Goal: Navigation & Orientation: Find specific page/section

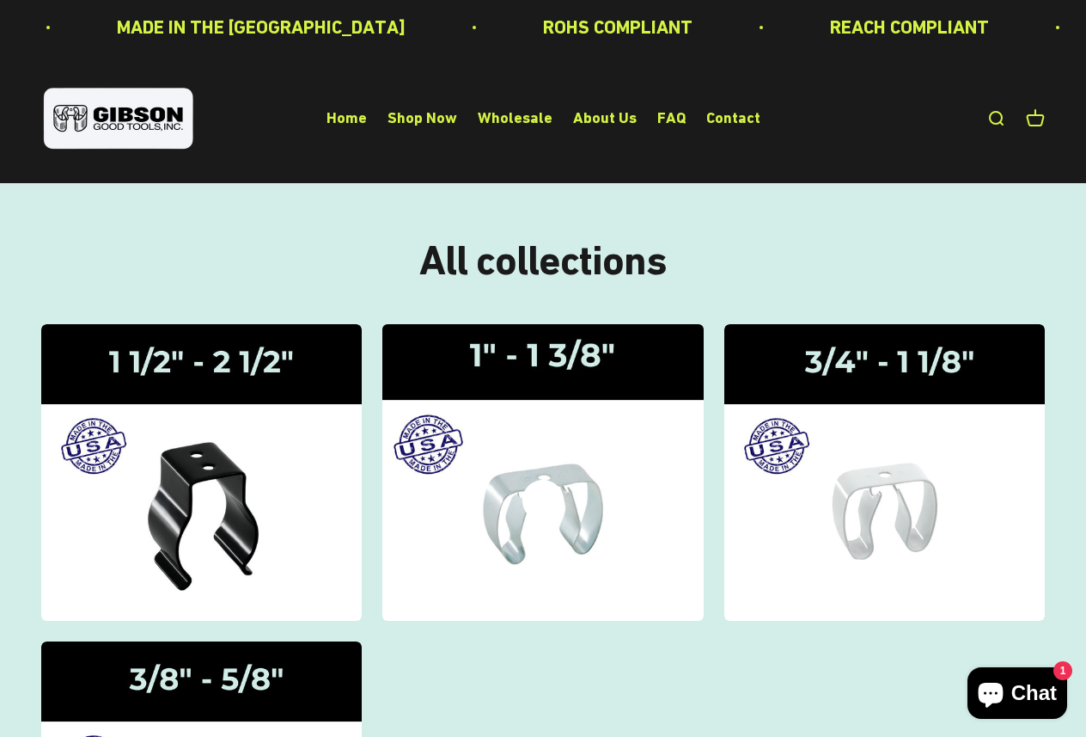
click at [550, 487] on icon at bounding box center [543, 500] width 41 height 41
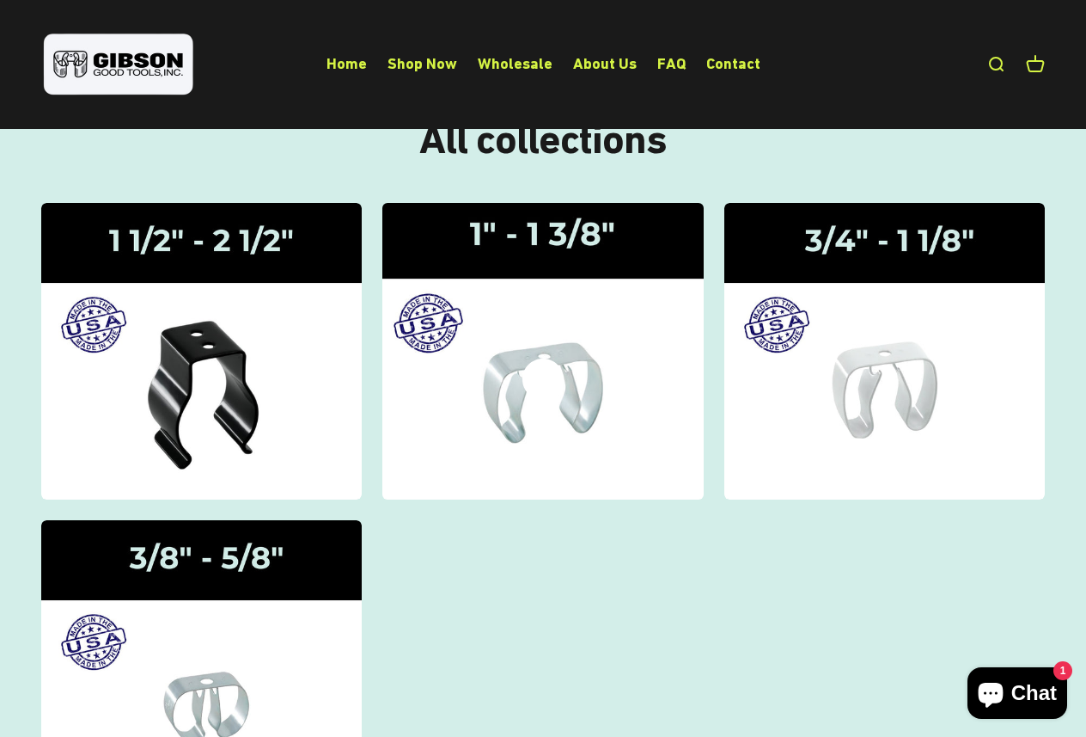
scroll to position [124, 0]
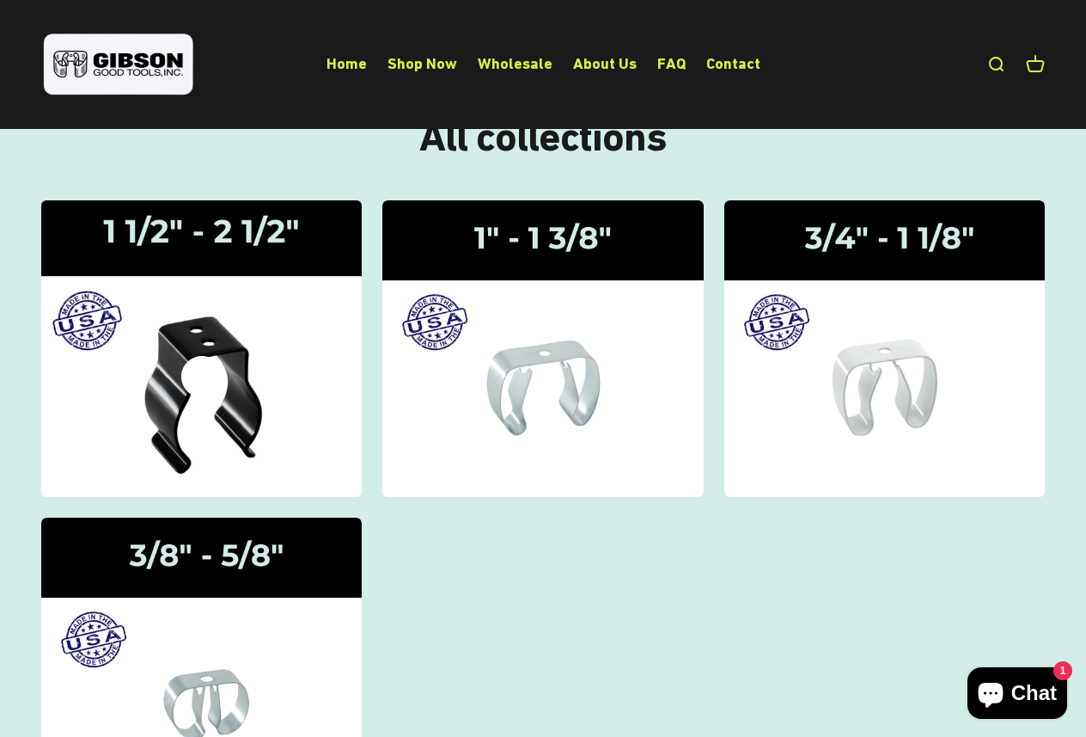
click at [149, 365] on img at bounding box center [202, 349] width 340 height 314
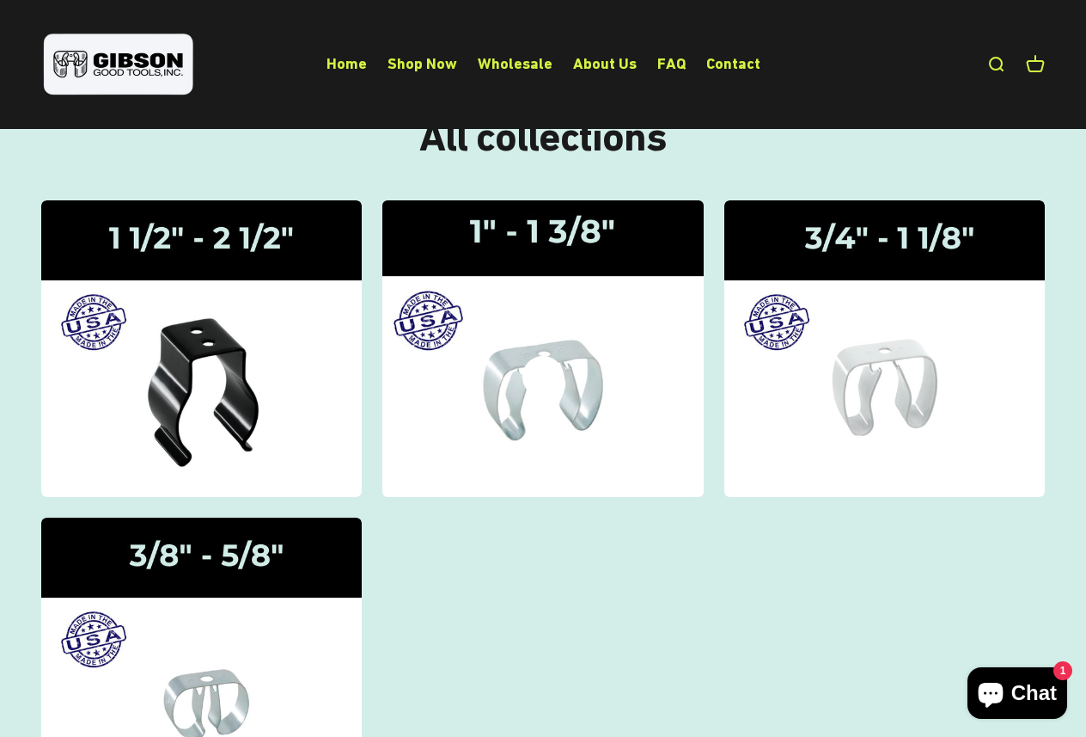
click at [547, 410] on img at bounding box center [543, 349] width 340 height 314
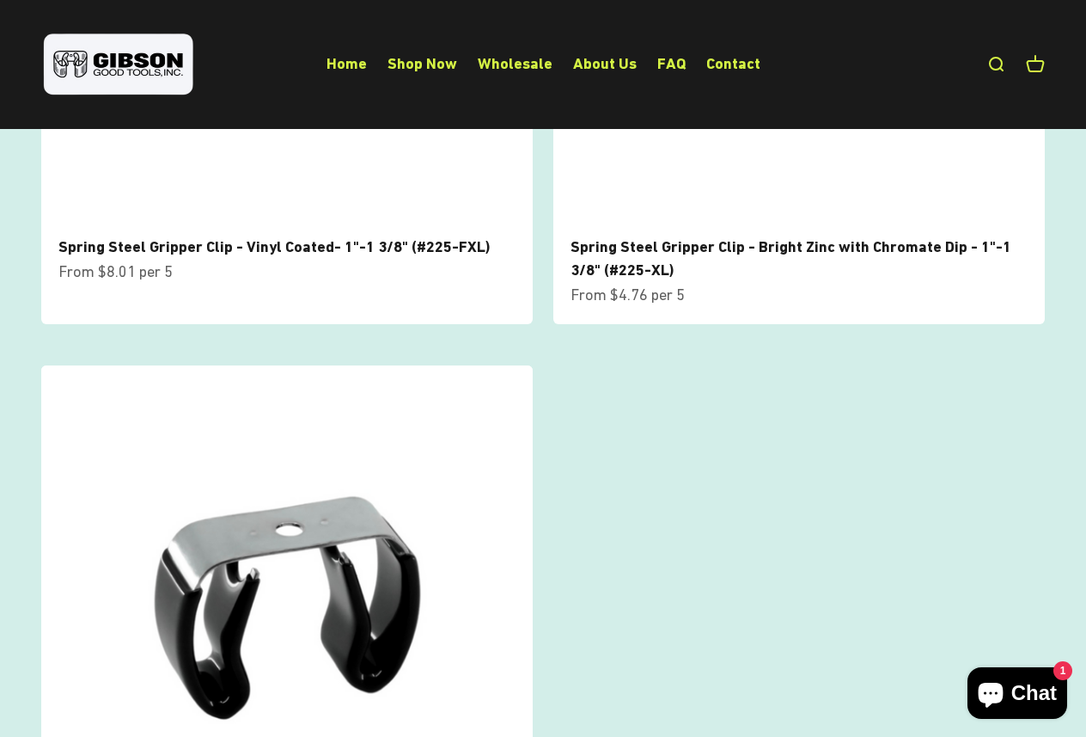
scroll to position [407, 0]
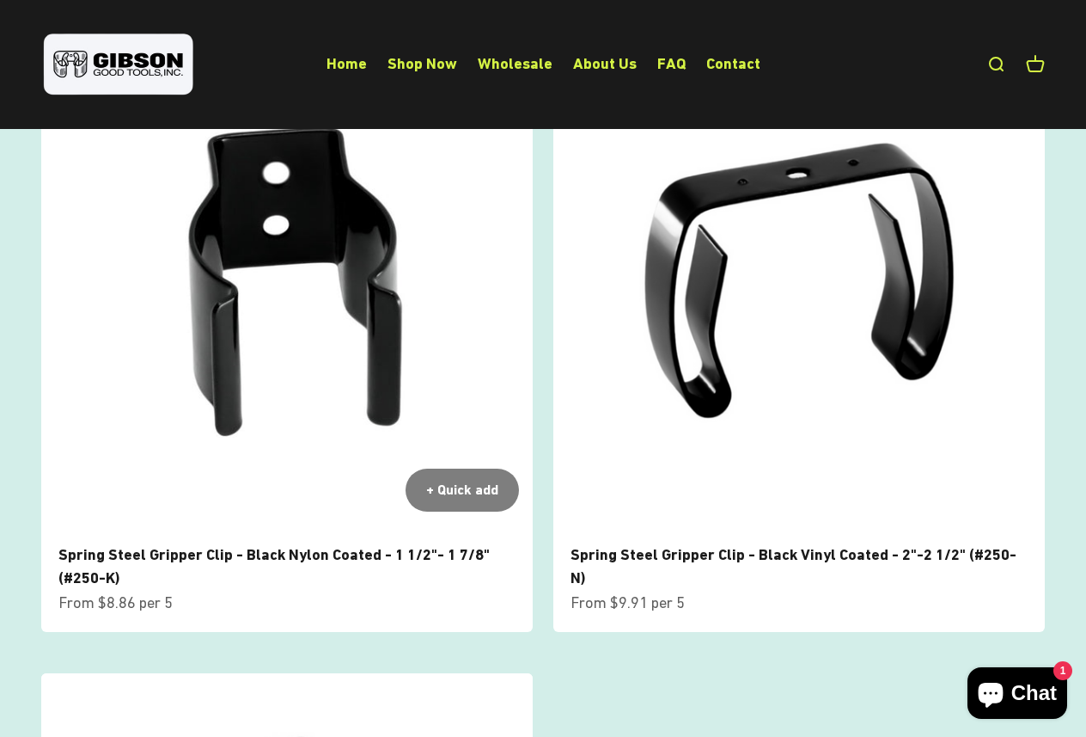
scroll to position [206, 0]
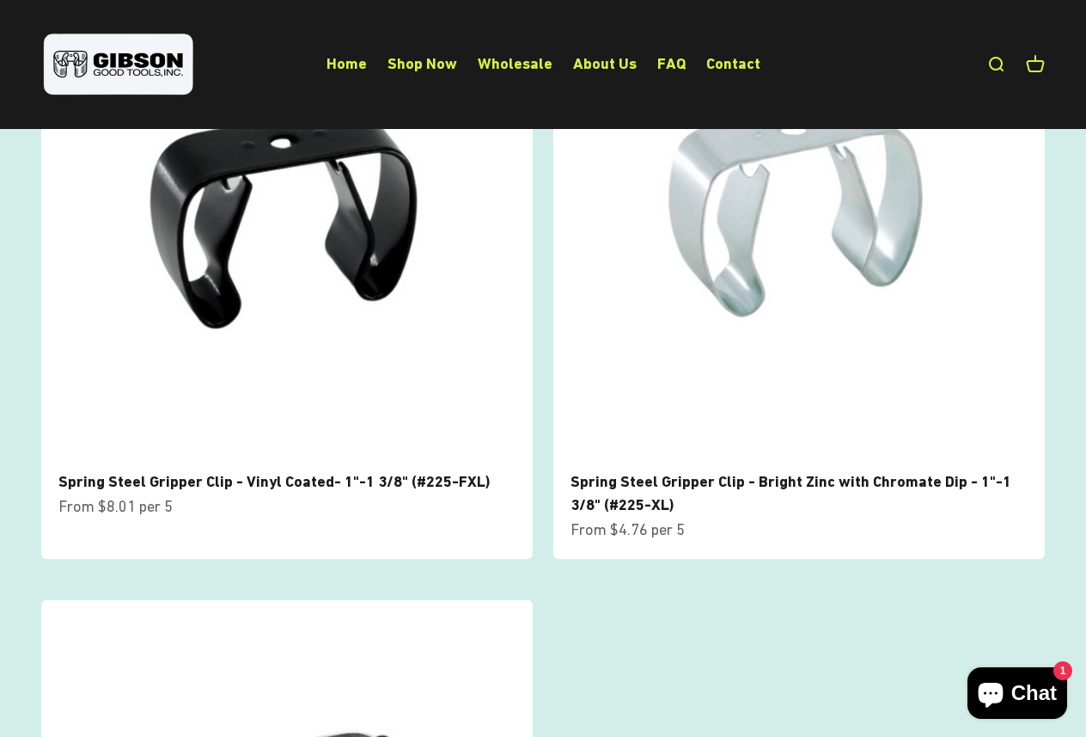
scroll to position [112, 0]
